Goal: Task Accomplishment & Management: Use online tool/utility

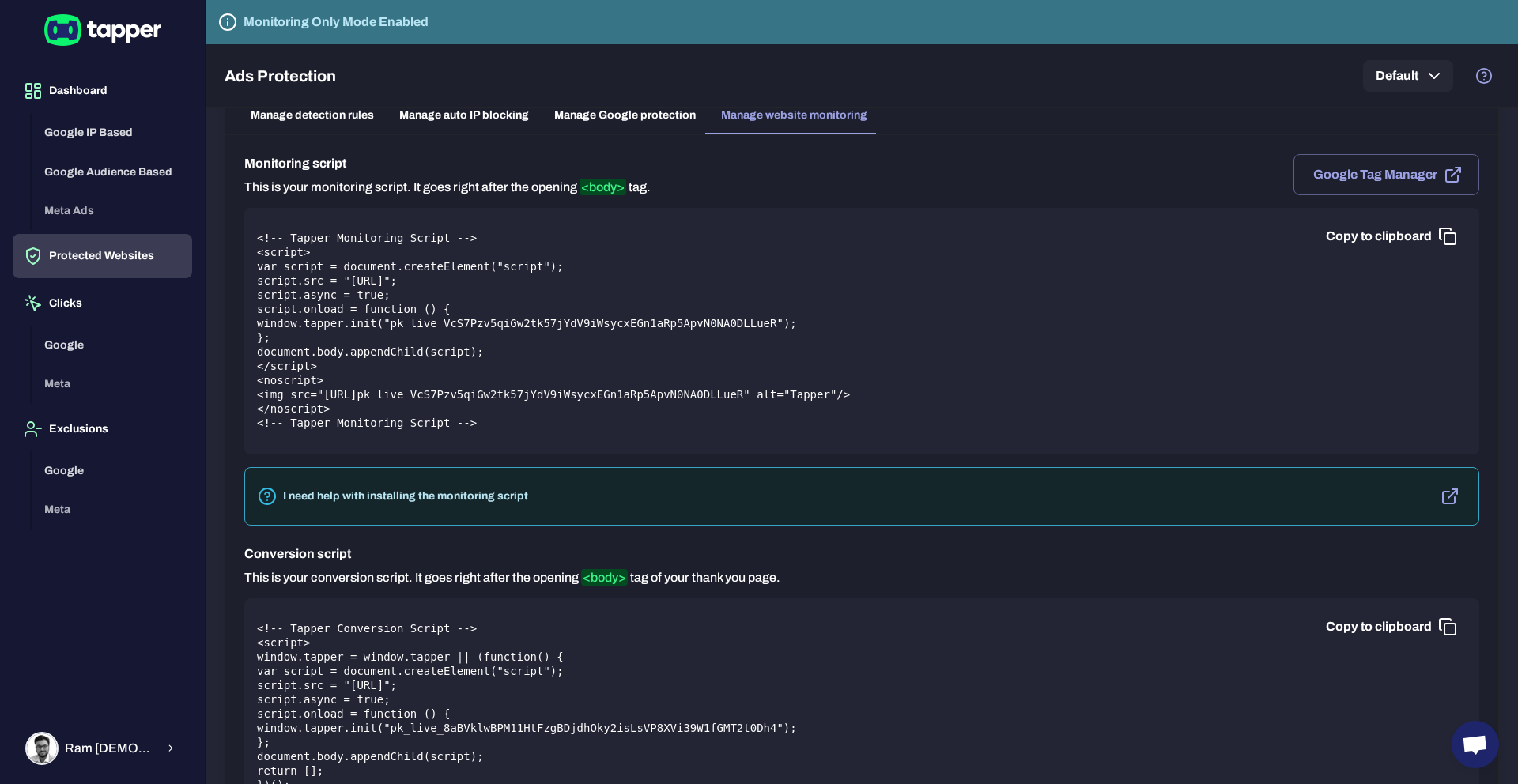
scroll to position [97, 0]
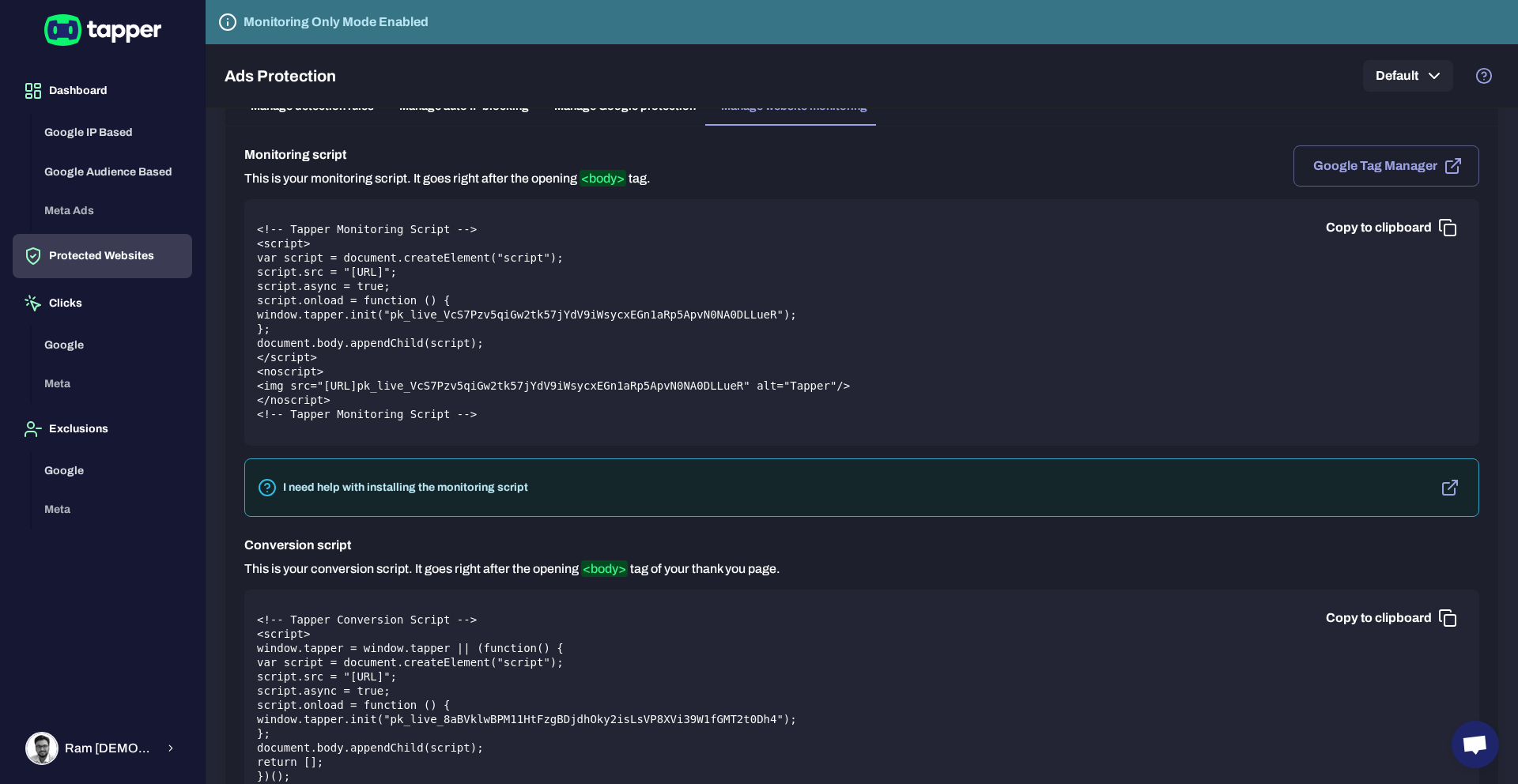
click at [1450, 228] on icon "button" at bounding box center [1448, 227] width 19 height 19
click at [1407, 613] on button "Copy to clipboard" at bounding box center [1390, 618] width 154 height 31
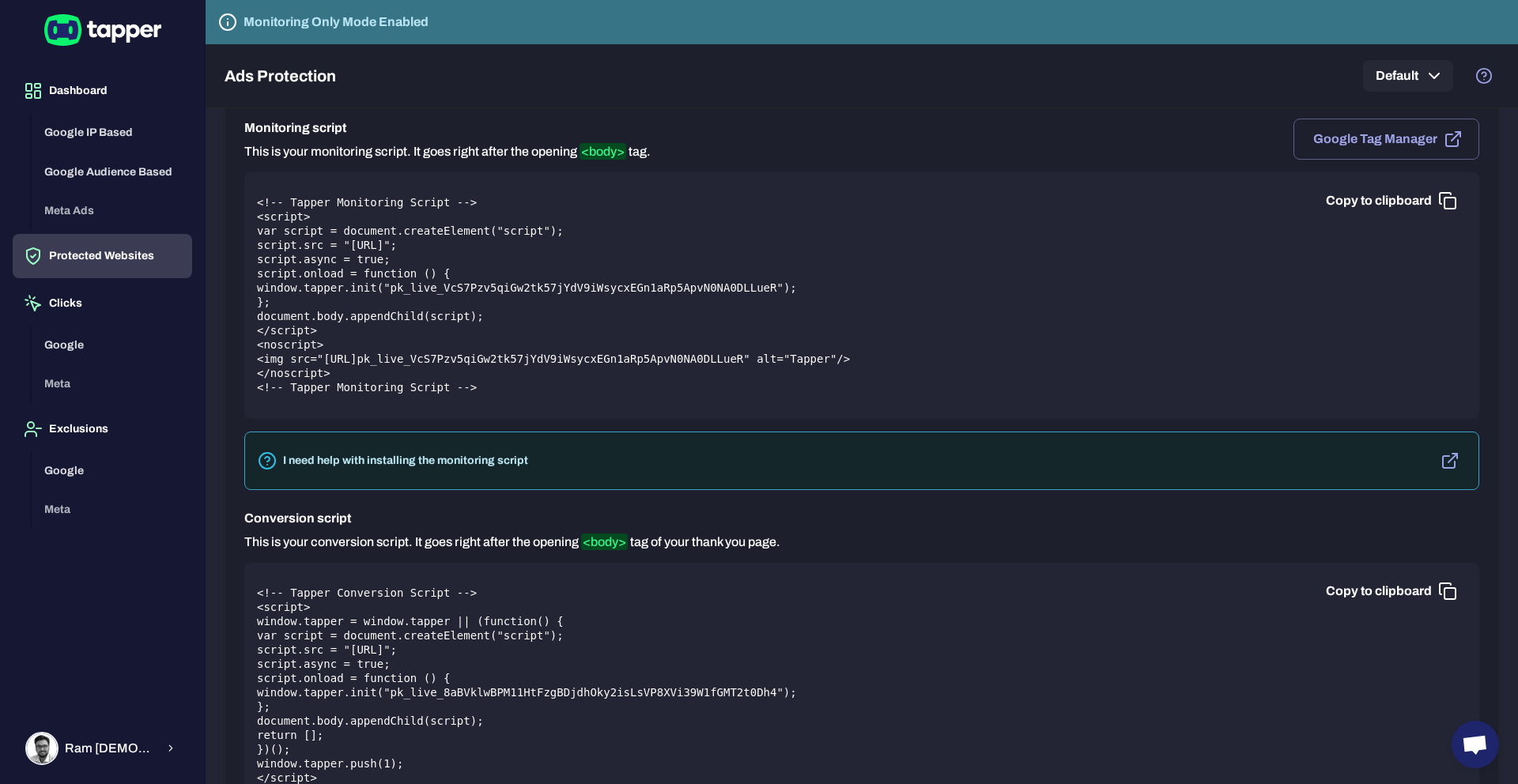
scroll to position [106, 0]
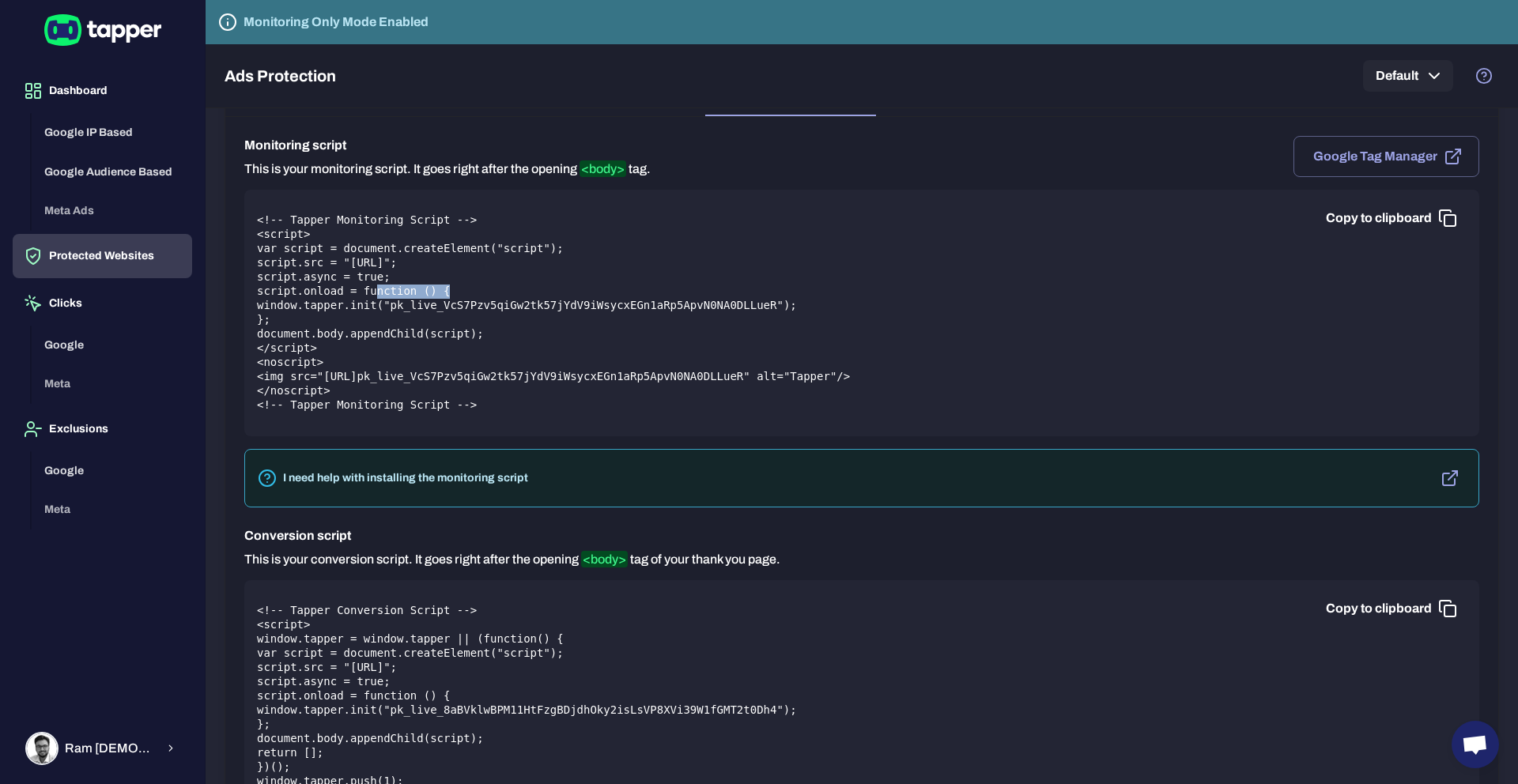
drag, startPoint x: 378, startPoint y: 292, endPoint x: 449, endPoint y: 295, distance: 71.1
click at [449, 295] on pre "<!-- Tapper Monitoring Script --> <script> var script = document.createElement(…" at bounding box center [862, 312] width 1210 height 199
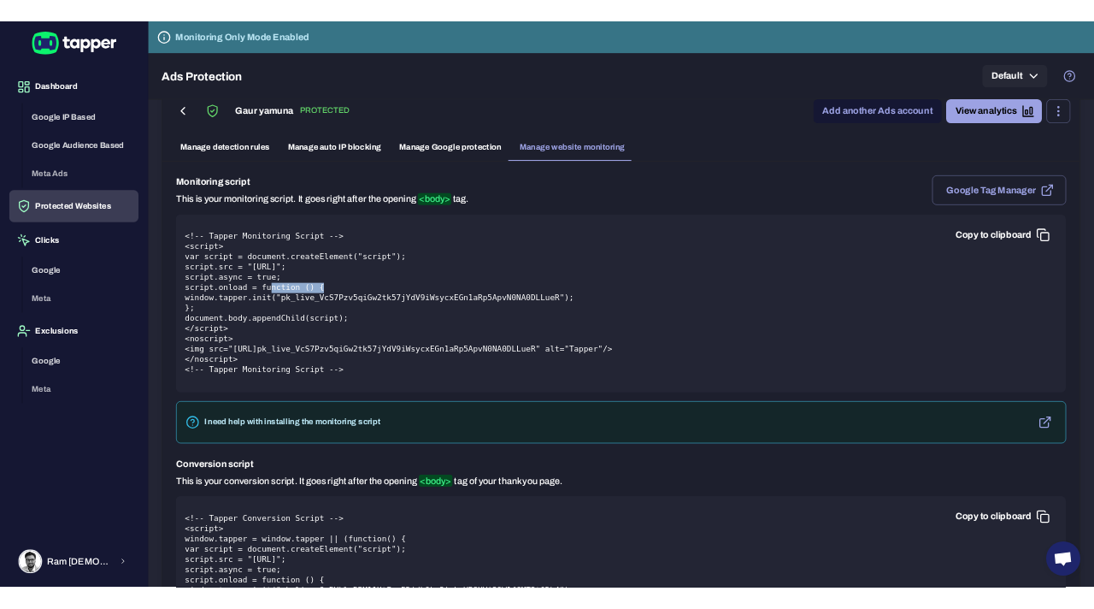
scroll to position [5, 0]
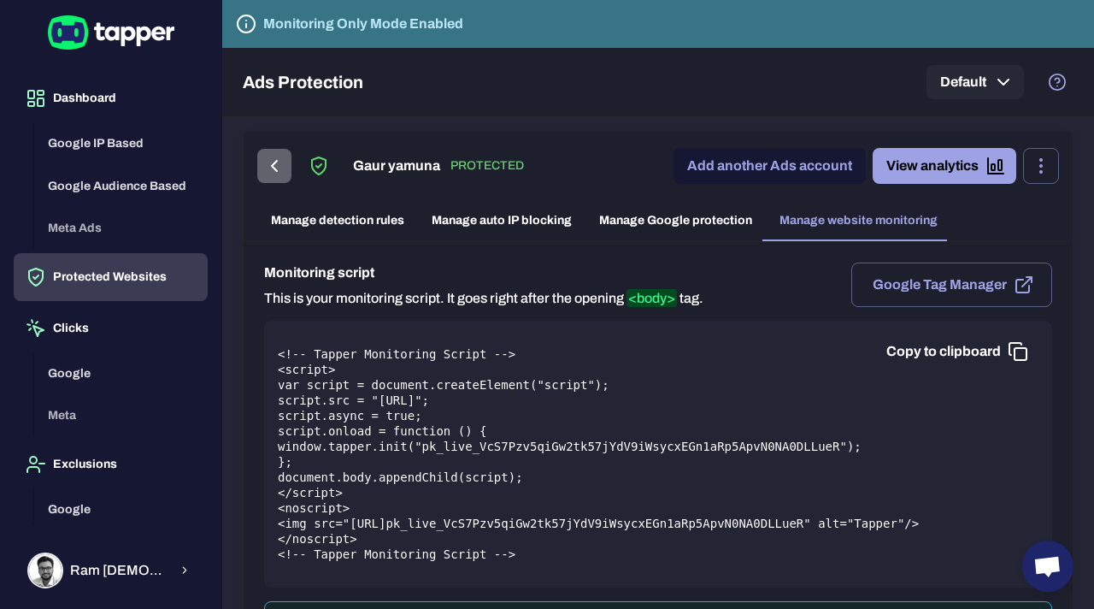
click at [273, 161] on icon "button" at bounding box center [274, 166] width 21 height 21
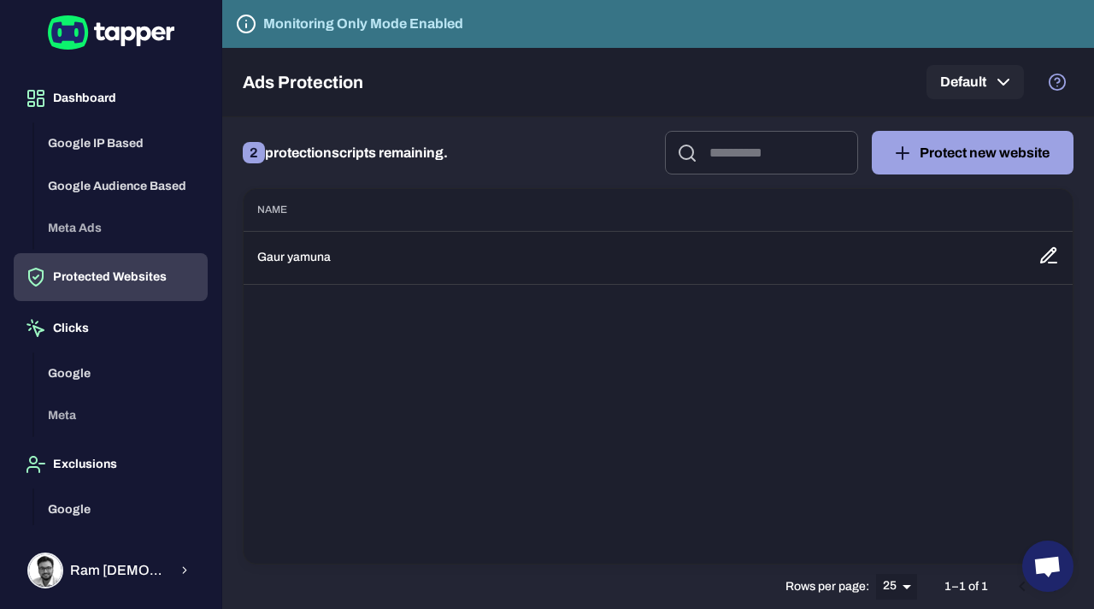
click at [304, 268] on td "Gaur yamuna" at bounding box center [634, 257] width 781 height 53
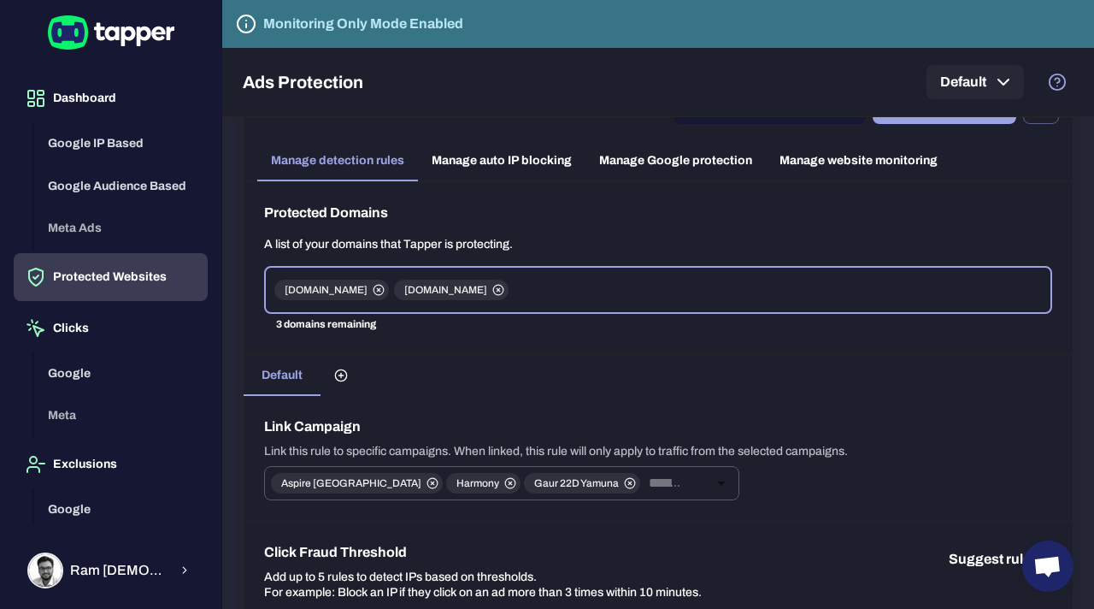
scroll to position [56, 0]
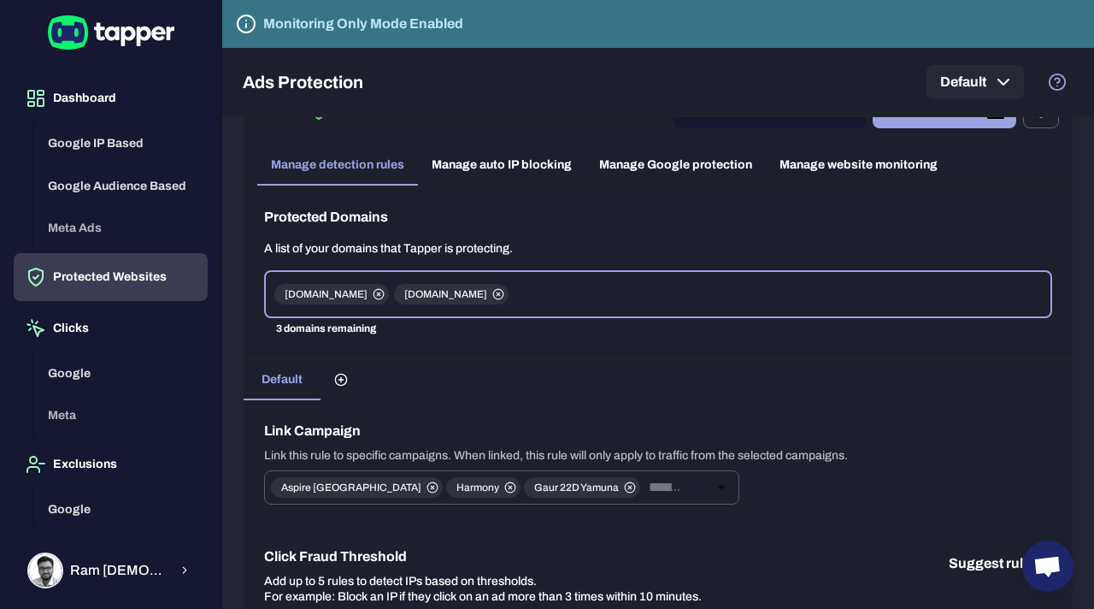
click at [815, 164] on link "Manage website monitoring" at bounding box center [858, 164] width 185 height 41
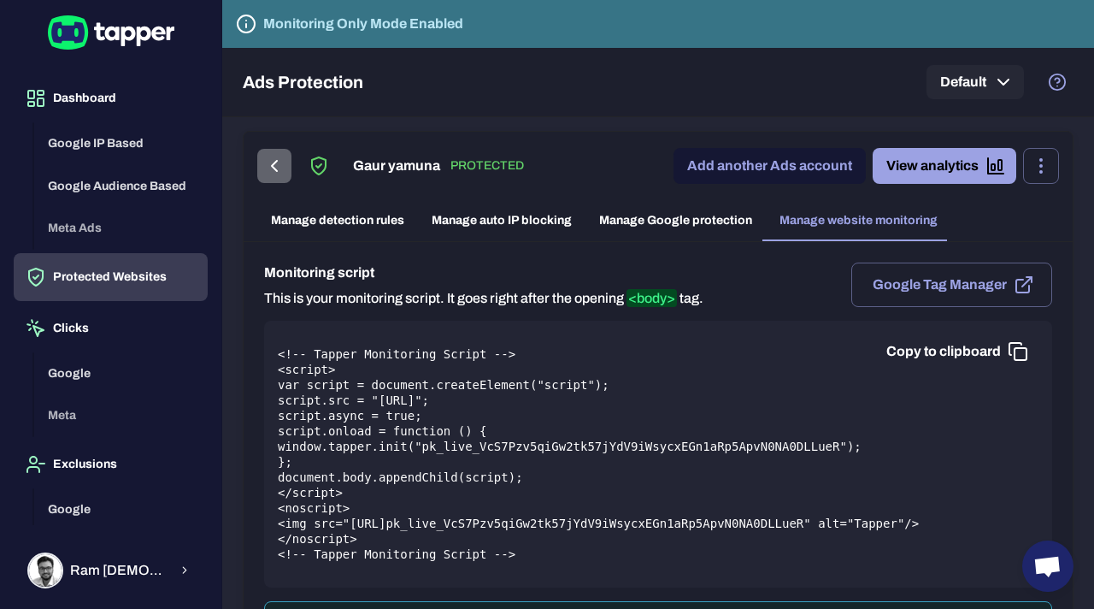
click at [273, 159] on icon "button" at bounding box center [274, 166] width 21 height 21
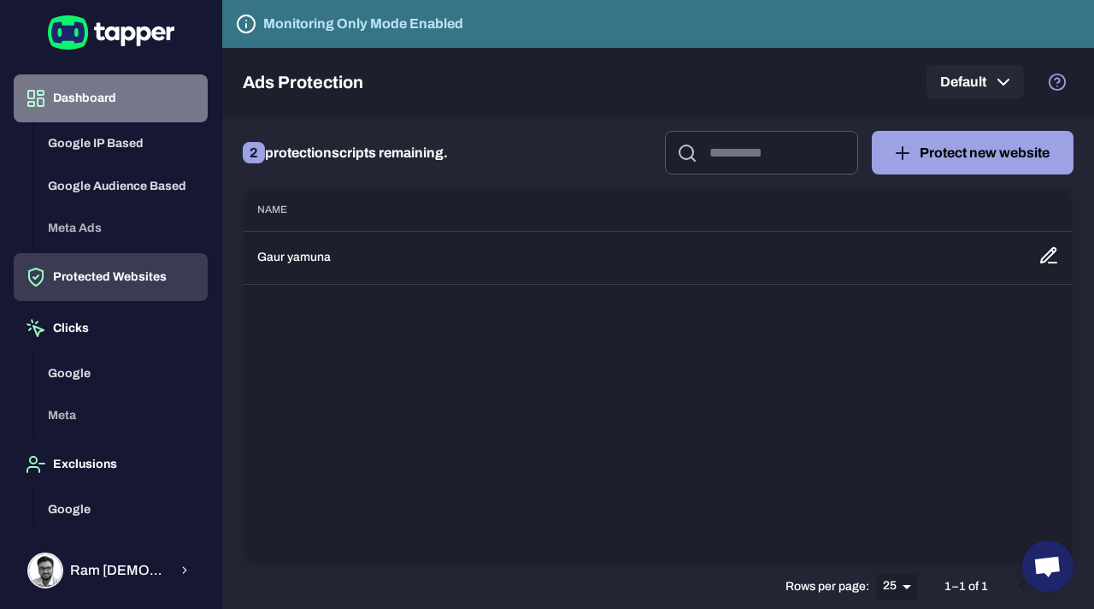
click at [91, 104] on button "Dashboard" at bounding box center [111, 98] width 194 height 48
